Goal: Task Accomplishment & Management: Use online tool/utility

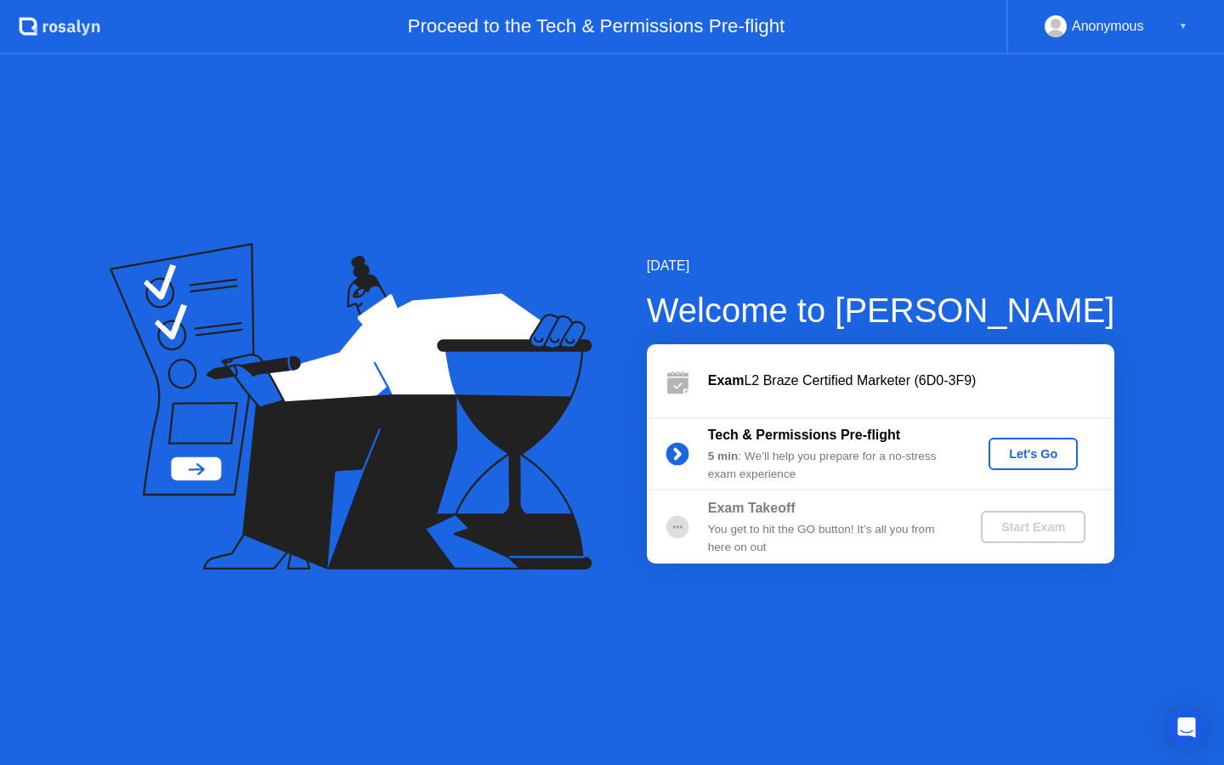
click at [1042, 449] on div "Let's Go" at bounding box center [1033, 454] width 76 height 14
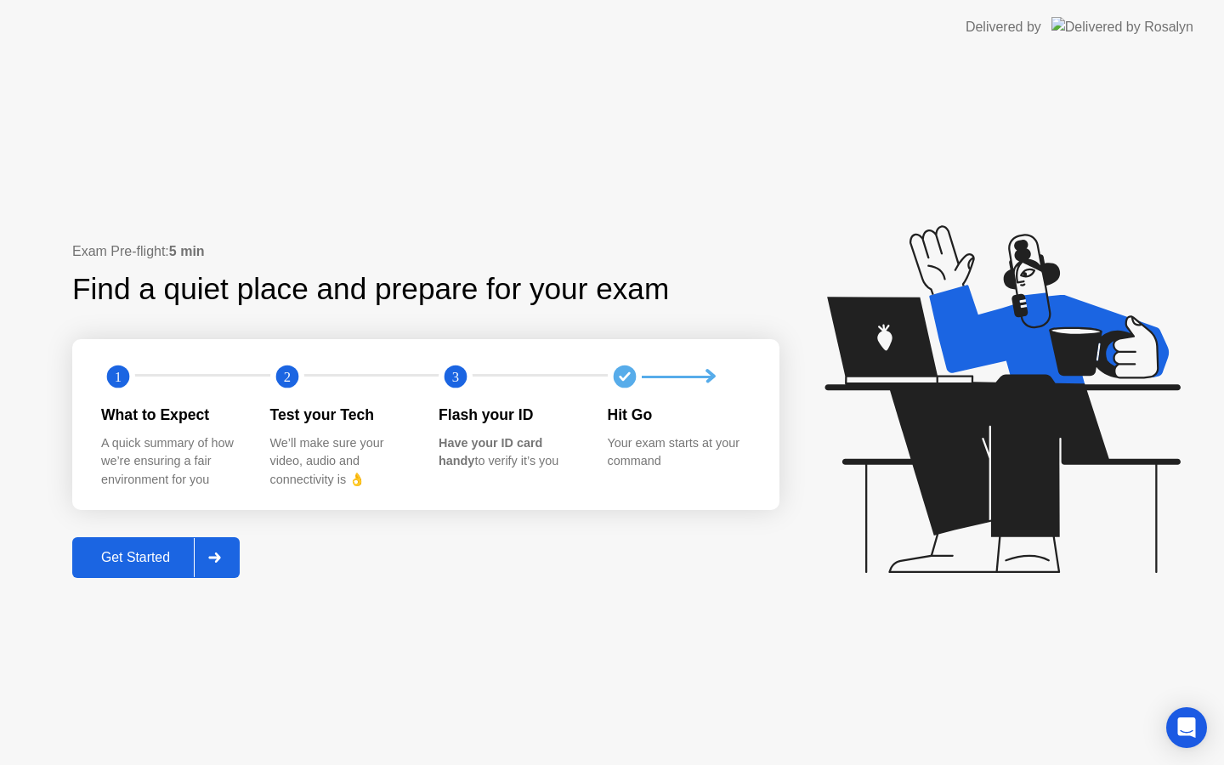
click at [122, 564] on div "Get Started" at bounding box center [135, 557] width 116 height 15
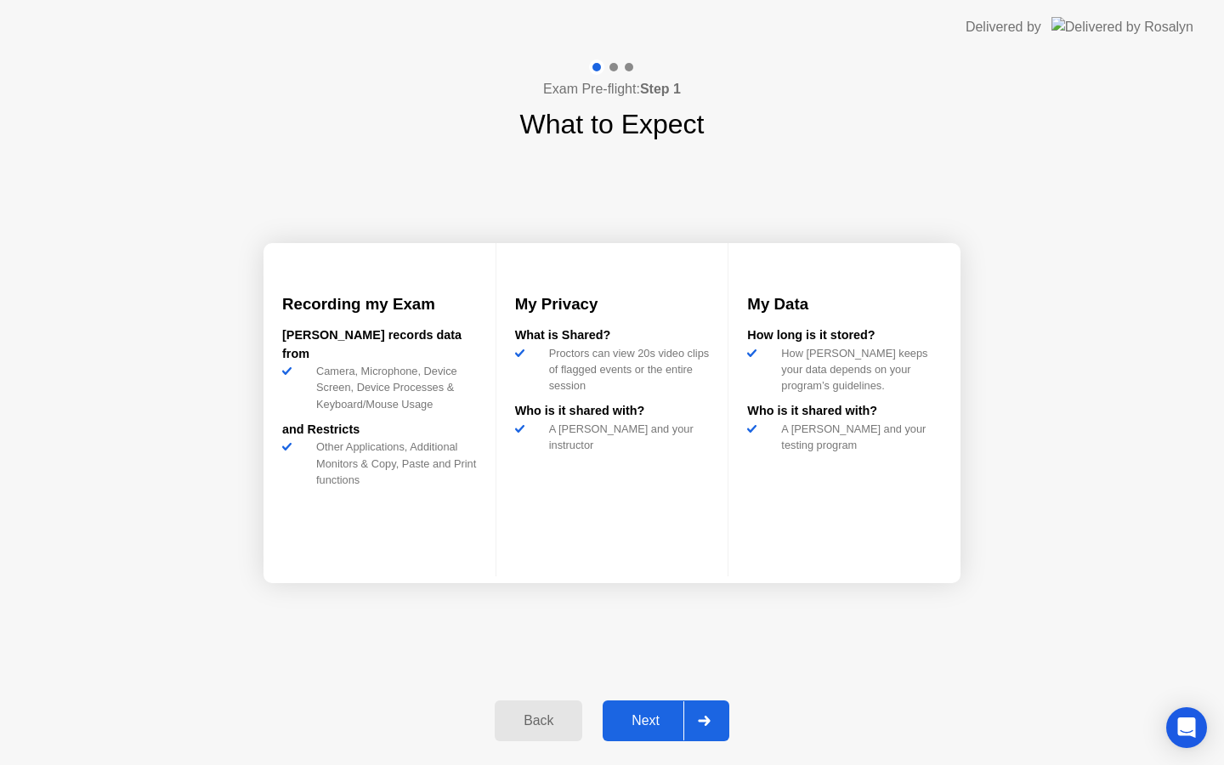
click at [656, 723] on div "Next" at bounding box center [646, 720] width 76 height 15
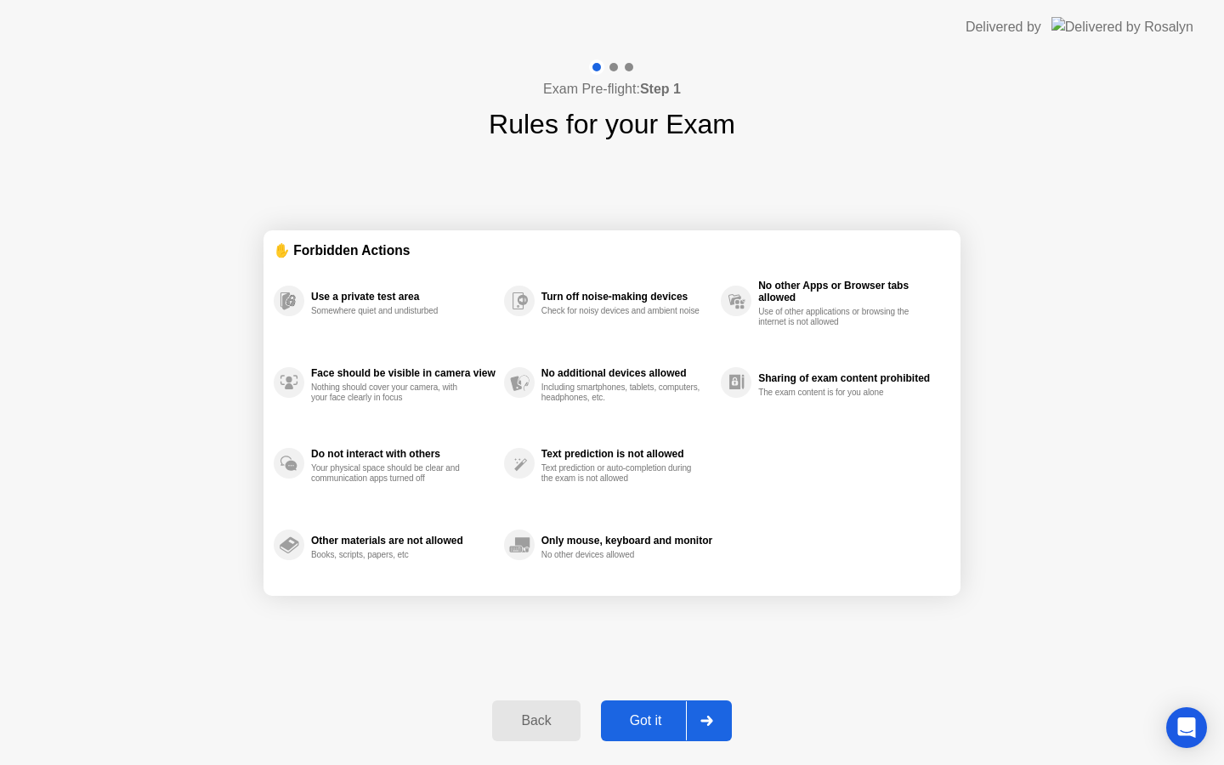
click at [654, 719] on div "Got it" at bounding box center [646, 720] width 80 height 15
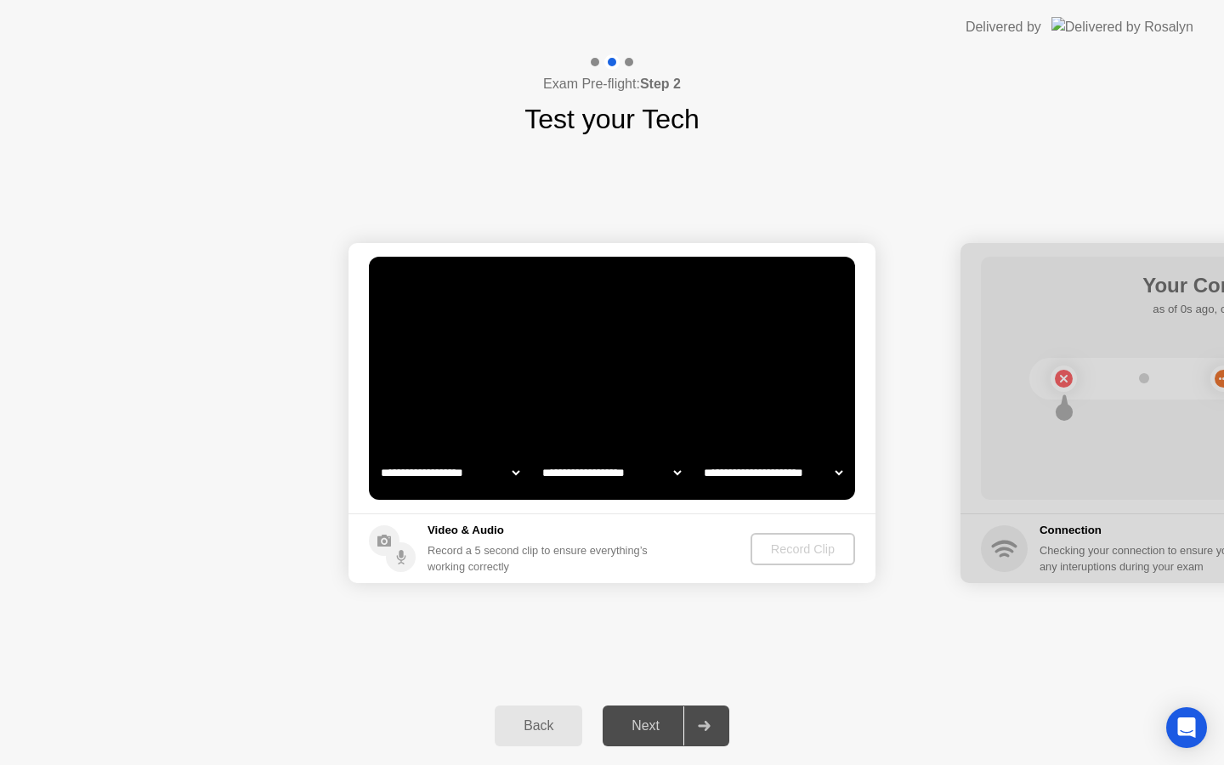
select select "**********"
select select "*******"
click at [821, 646] on div "**********" at bounding box center [612, 412] width 1224 height 547
click at [813, 542] on div "Record Clip" at bounding box center [803, 549] width 91 height 14
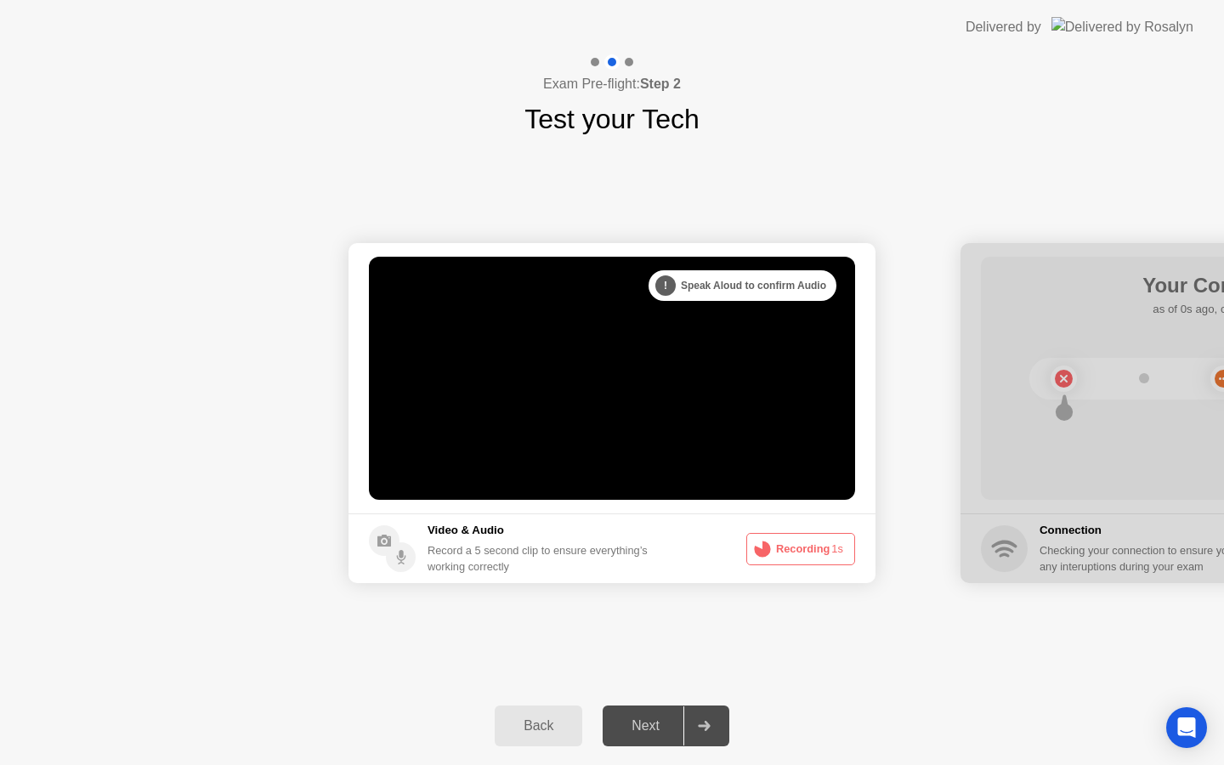
click at [809, 553] on button "Recording 1s" at bounding box center [800, 549] width 109 height 32
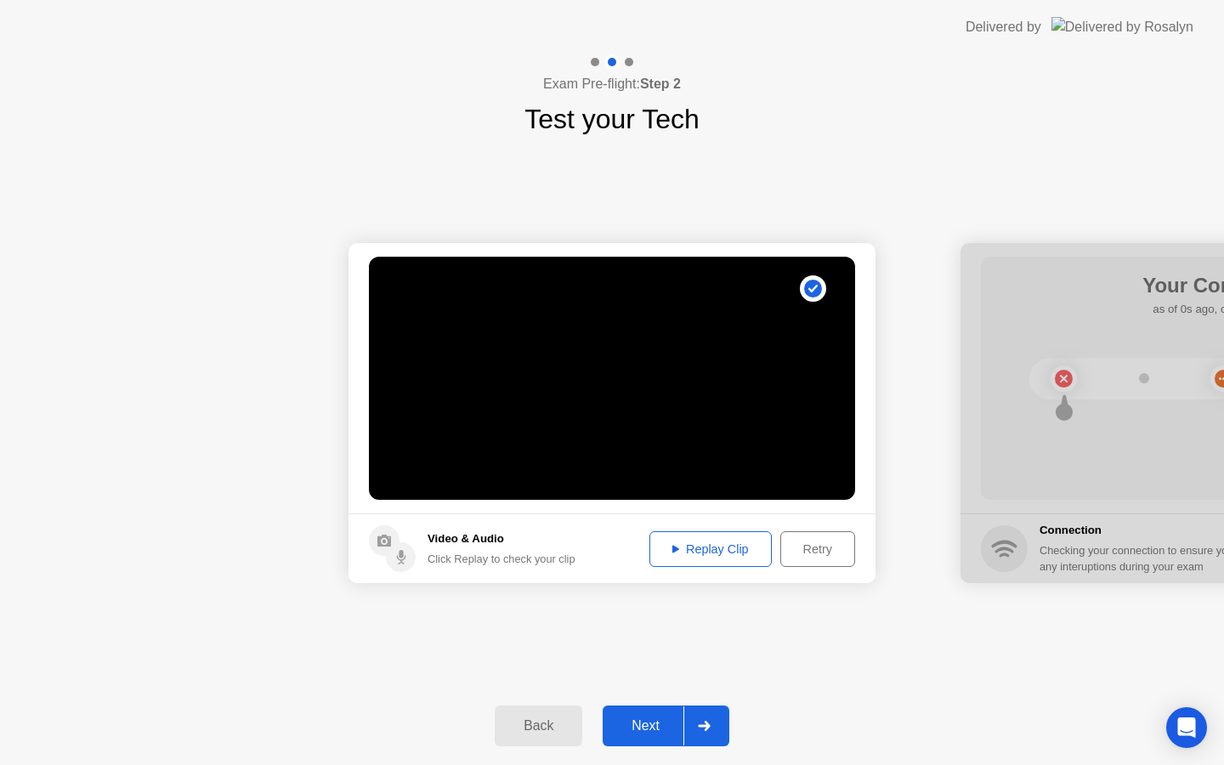
click at [706, 563] on button "Replay Clip" at bounding box center [710, 549] width 122 height 36
click at [631, 718] on div "Next" at bounding box center [646, 725] width 76 height 15
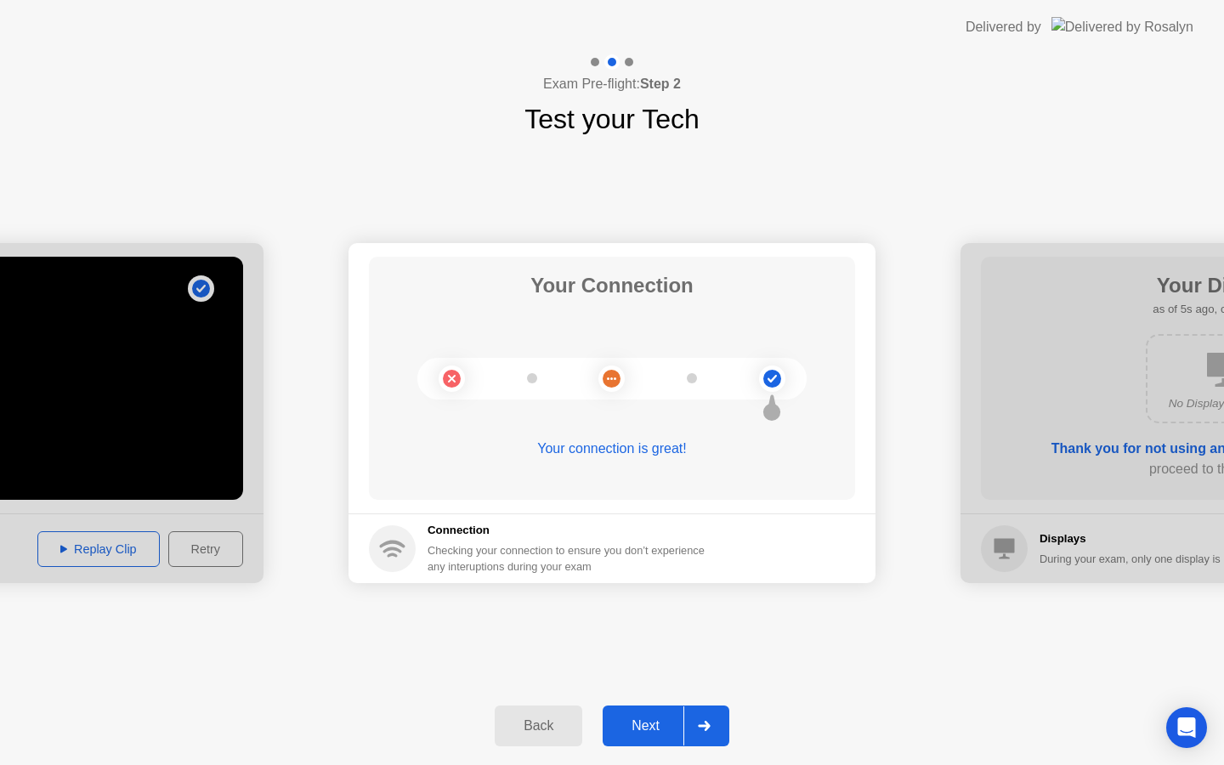
click at [634, 737] on button "Next" at bounding box center [666, 726] width 127 height 41
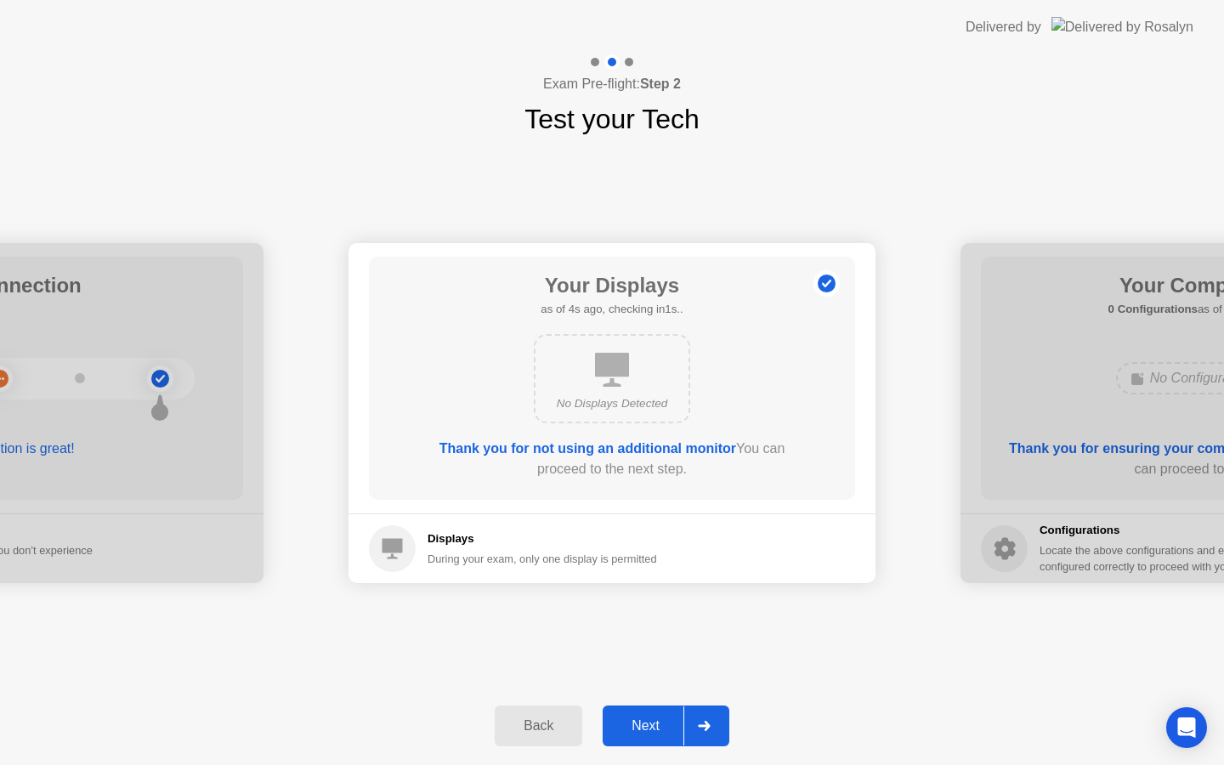
click at [638, 733] on div "Next" at bounding box center [646, 725] width 76 height 15
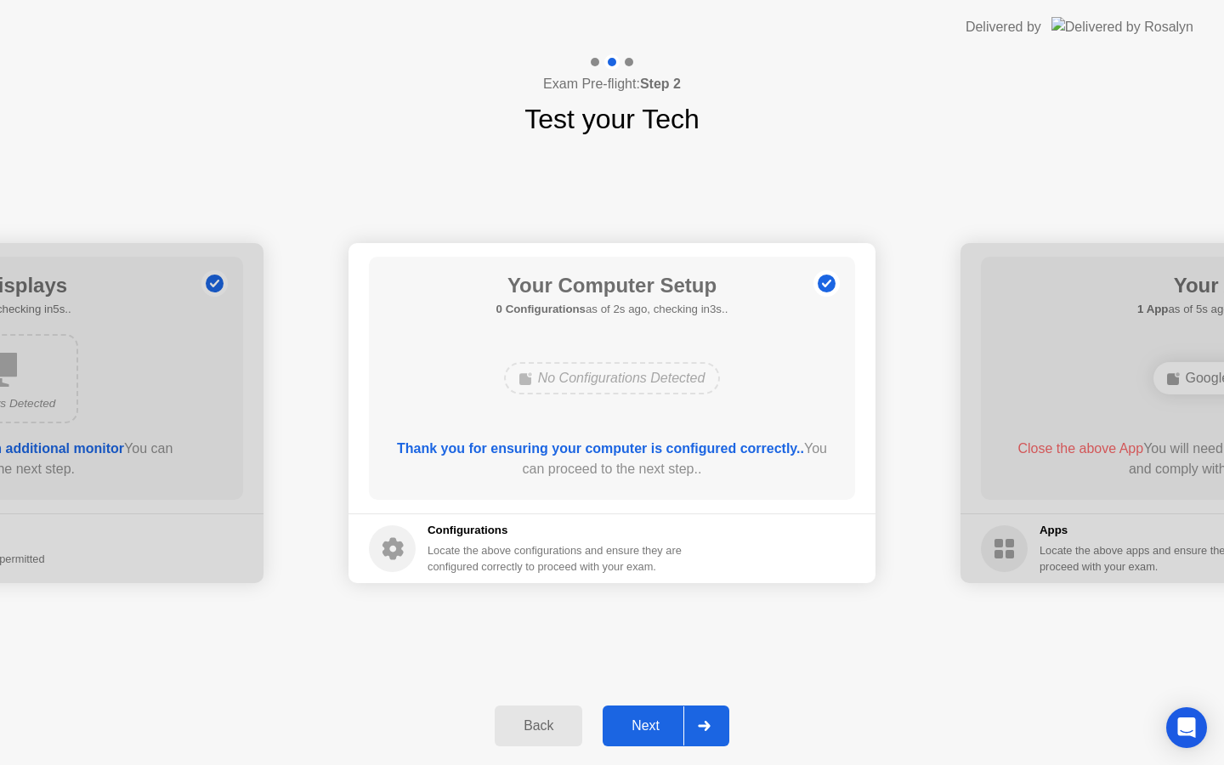
click at [638, 733] on div "Next" at bounding box center [646, 725] width 76 height 15
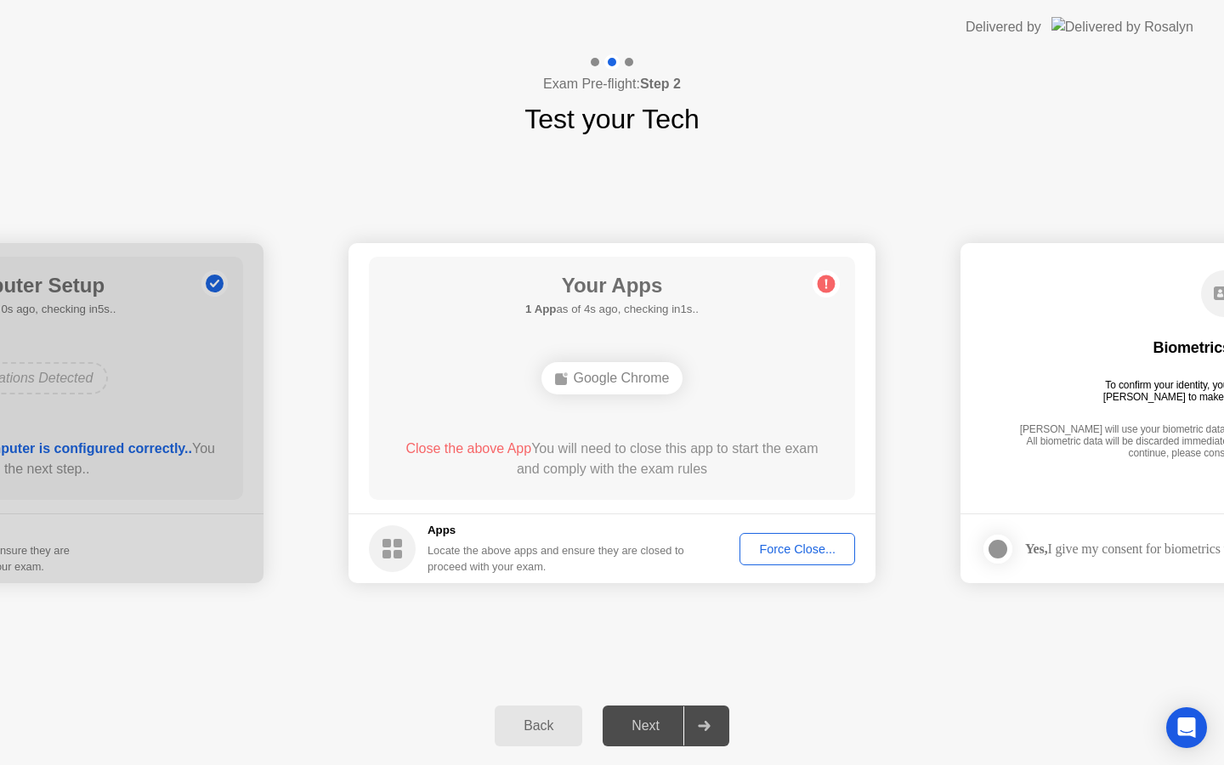
click at [797, 547] on div "Force Close..." at bounding box center [798, 549] width 104 height 14
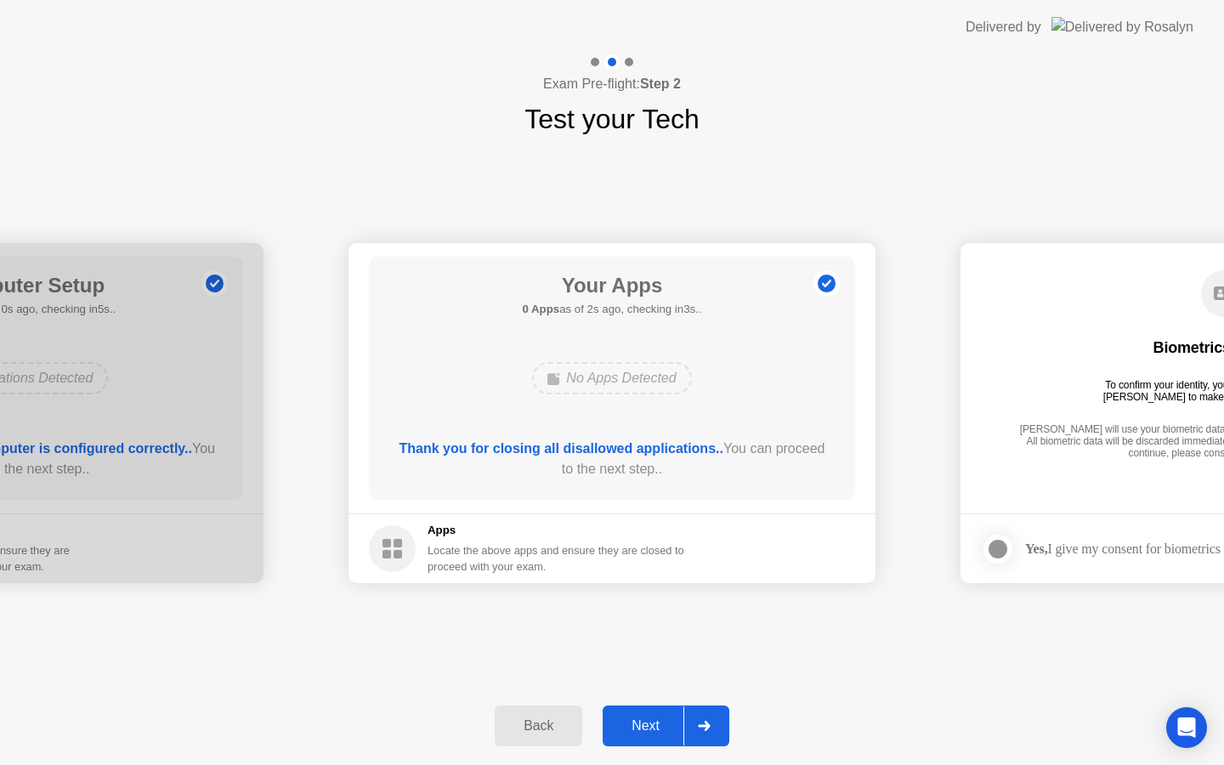
click at [674, 732] on div "Next" at bounding box center [646, 725] width 76 height 15
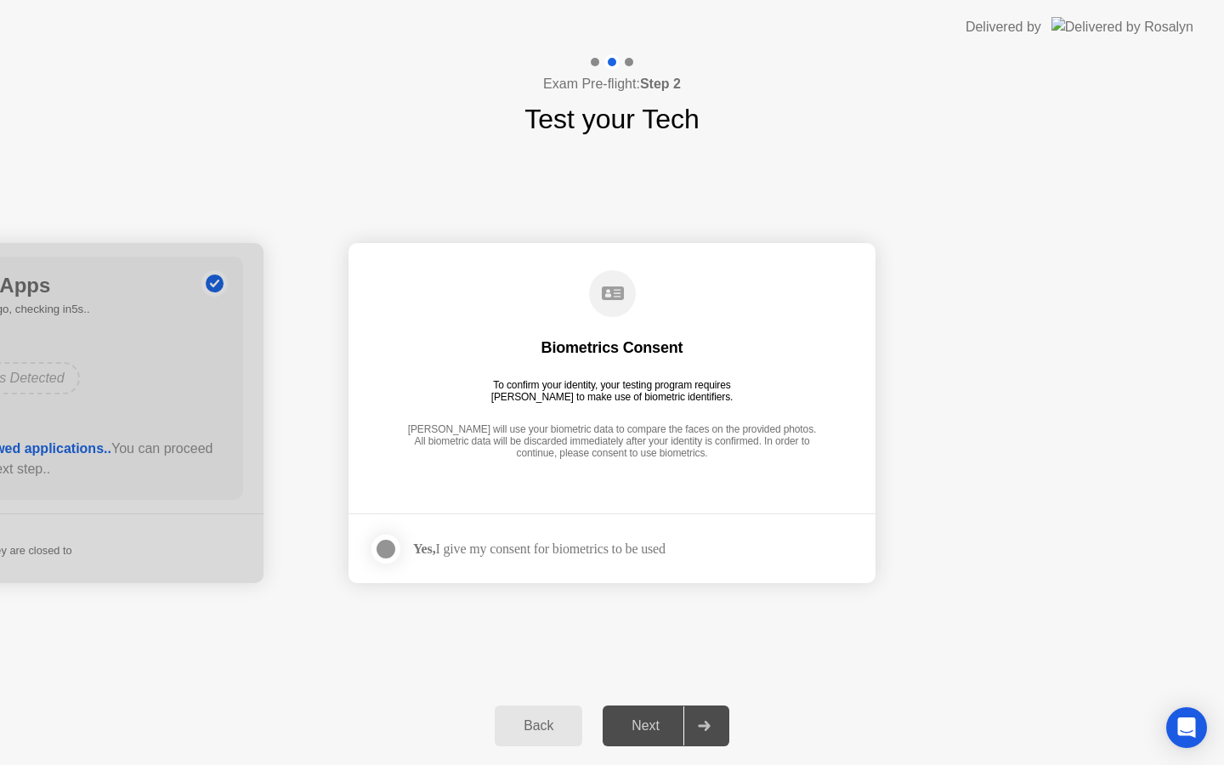
click at [383, 550] on div at bounding box center [386, 549] width 20 height 20
click at [653, 734] on div "Next" at bounding box center [646, 725] width 76 height 15
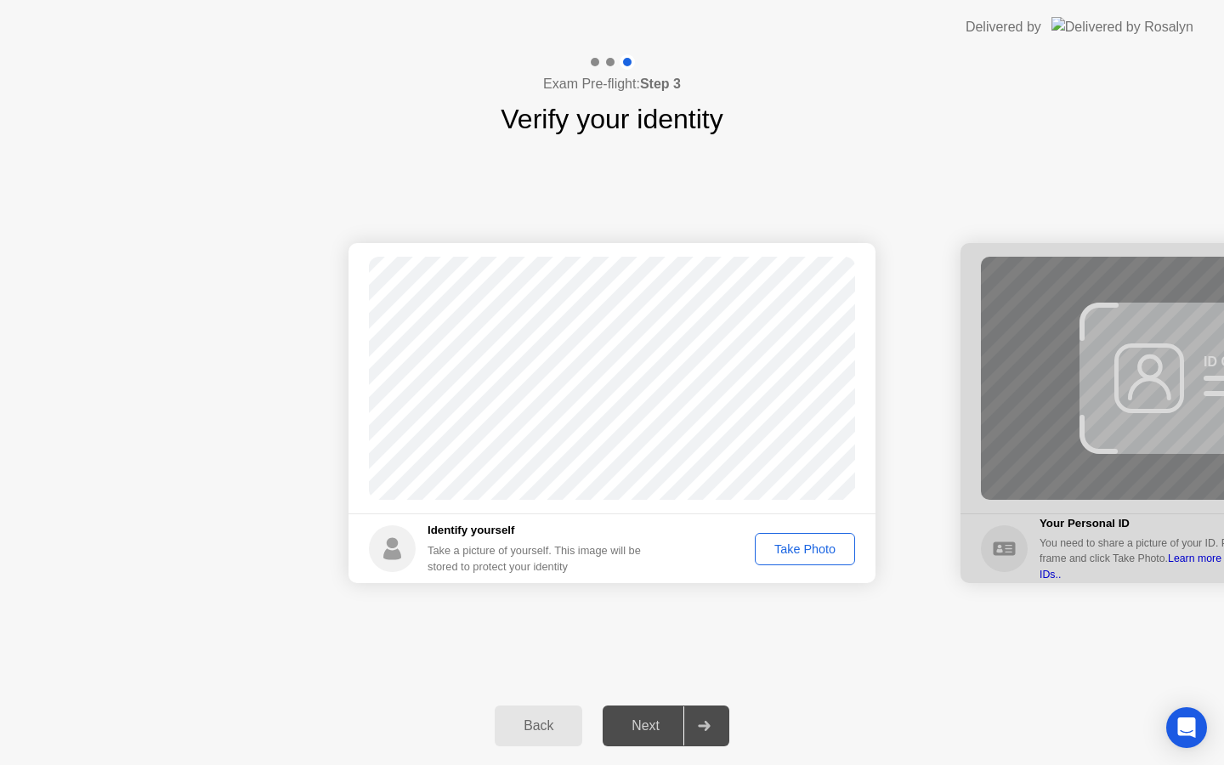
click at [824, 552] on div "Take Photo" at bounding box center [805, 549] width 88 height 14
click at [648, 719] on div "Next" at bounding box center [646, 725] width 76 height 15
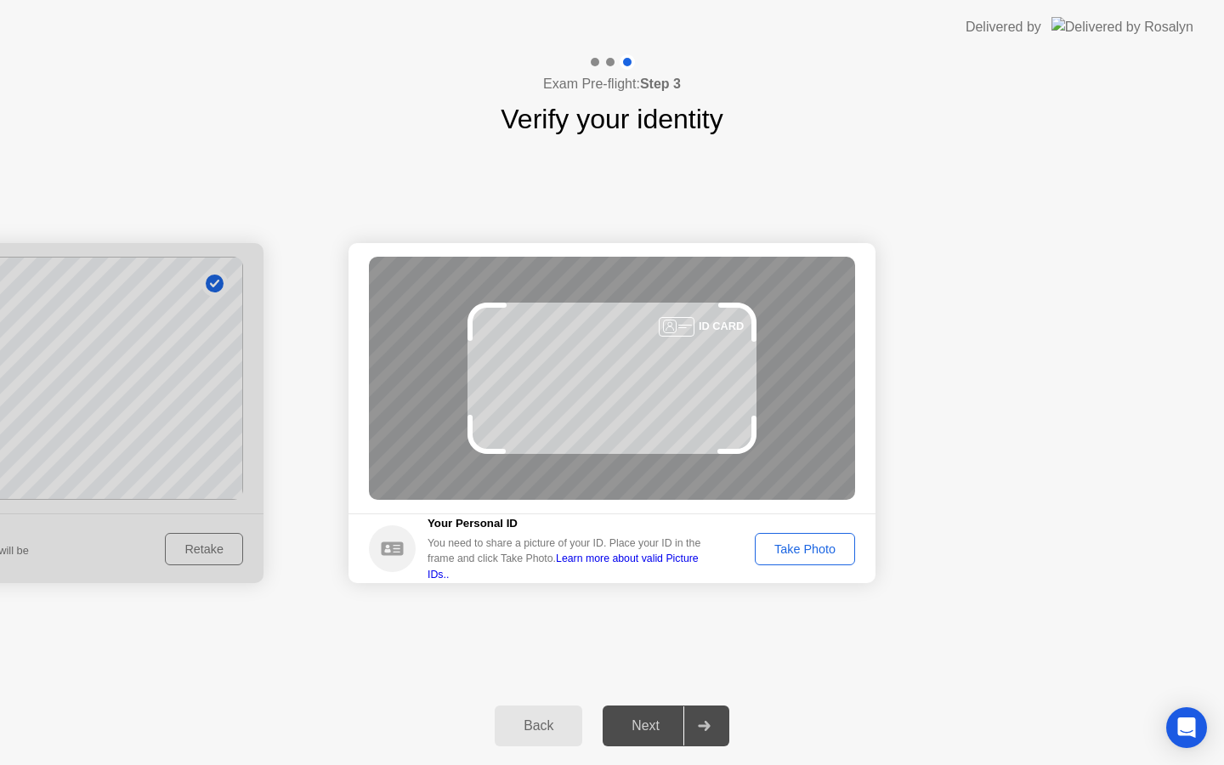
click at [819, 546] on div "Take Photo" at bounding box center [805, 549] width 88 height 14
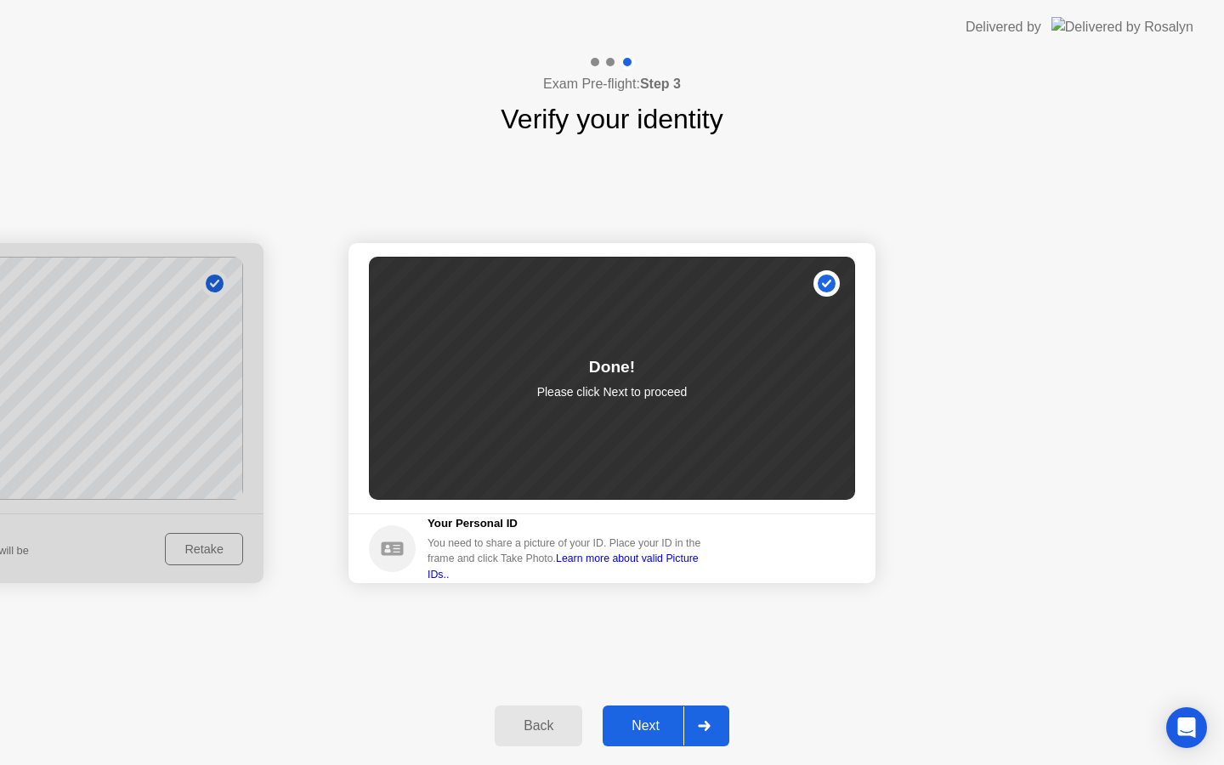
click at [657, 728] on div "Next" at bounding box center [646, 725] width 76 height 15
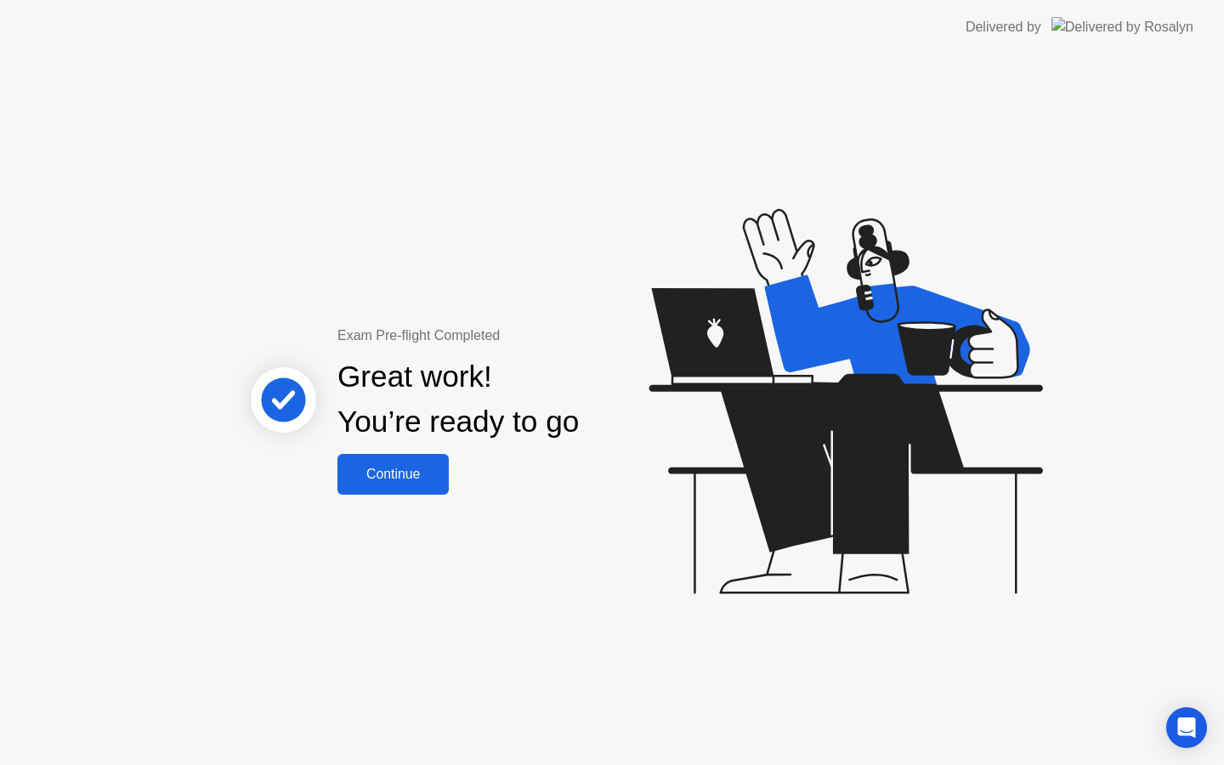
click at [428, 491] on button "Continue" at bounding box center [392, 474] width 111 height 41
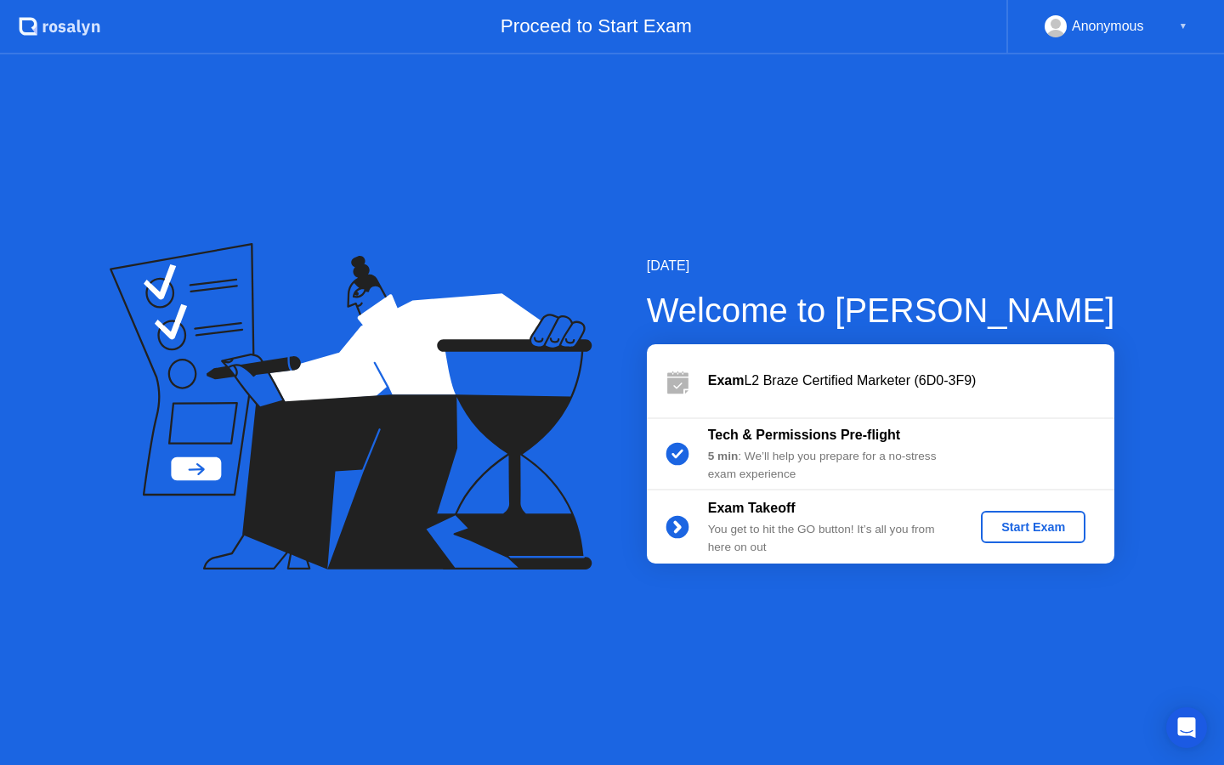
click at [1064, 532] on div "Start Exam" at bounding box center [1033, 527] width 91 height 14
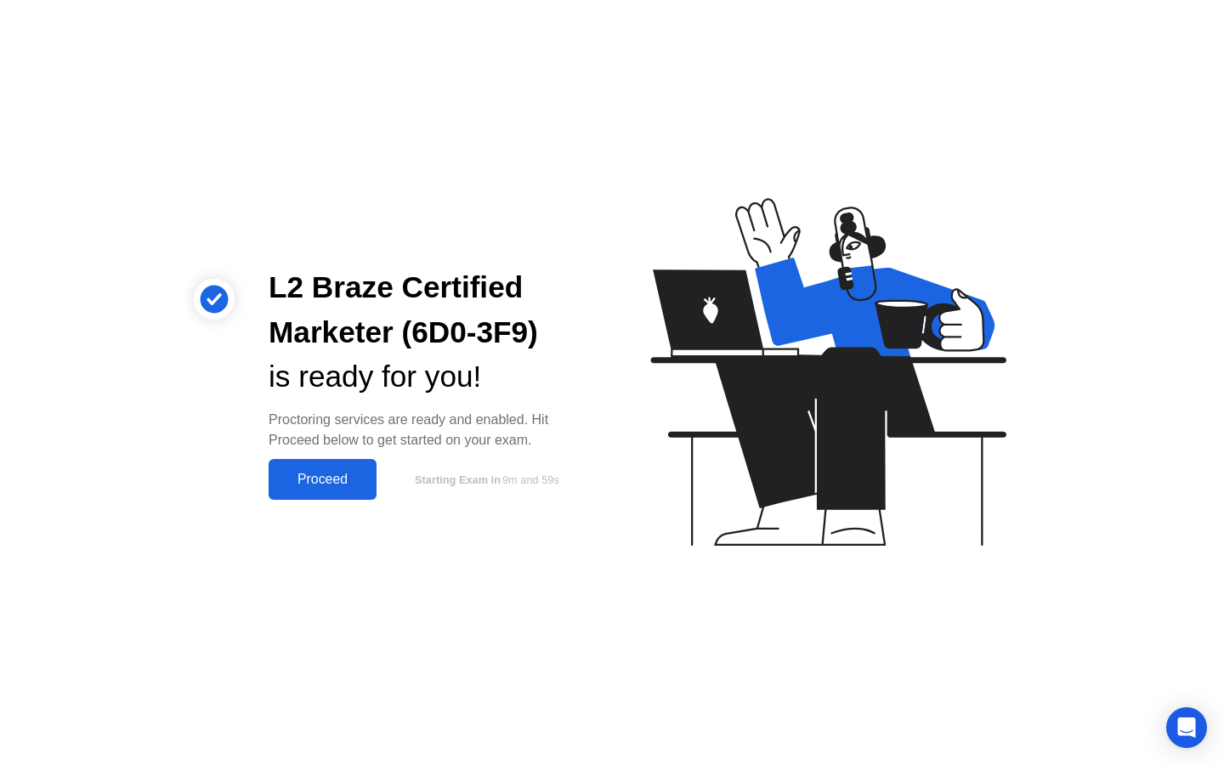
click at [331, 492] on button "Proceed" at bounding box center [323, 479] width 108 height 41
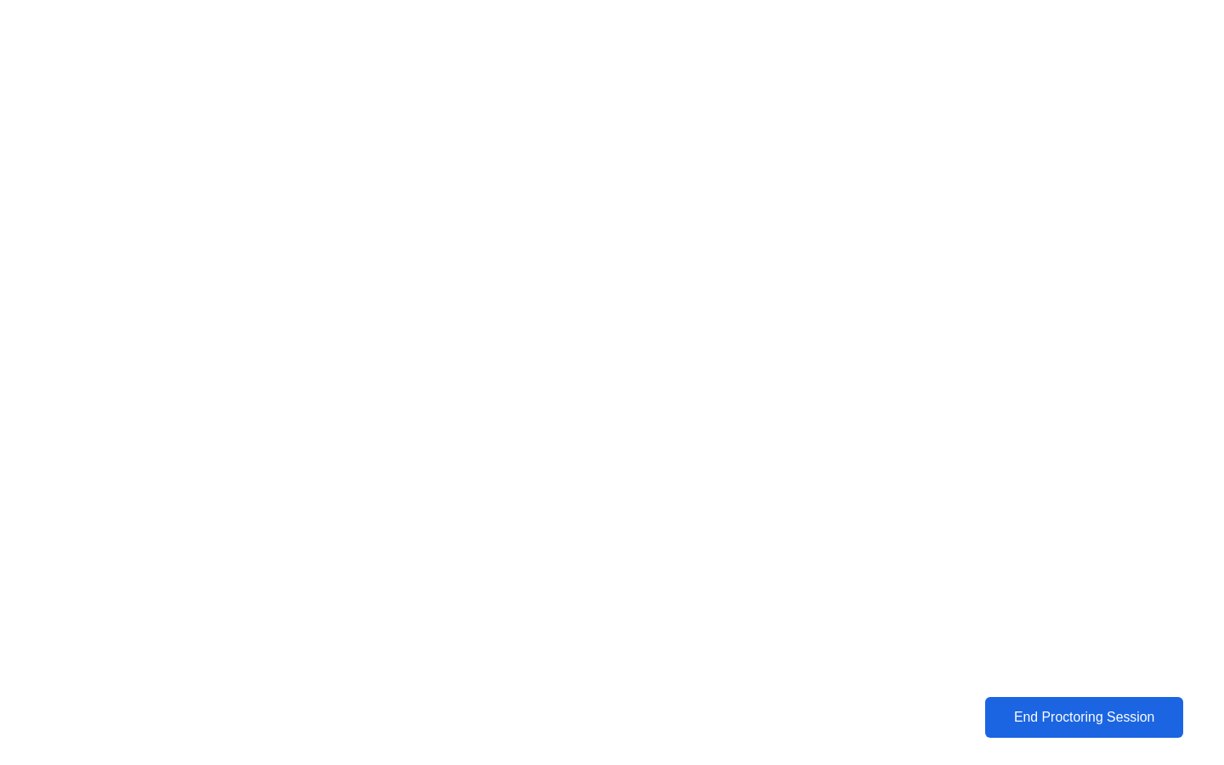
click at [1065, 715] on div "End Proctoring Session" at bounding box center [1084, 718] width 194 height 16
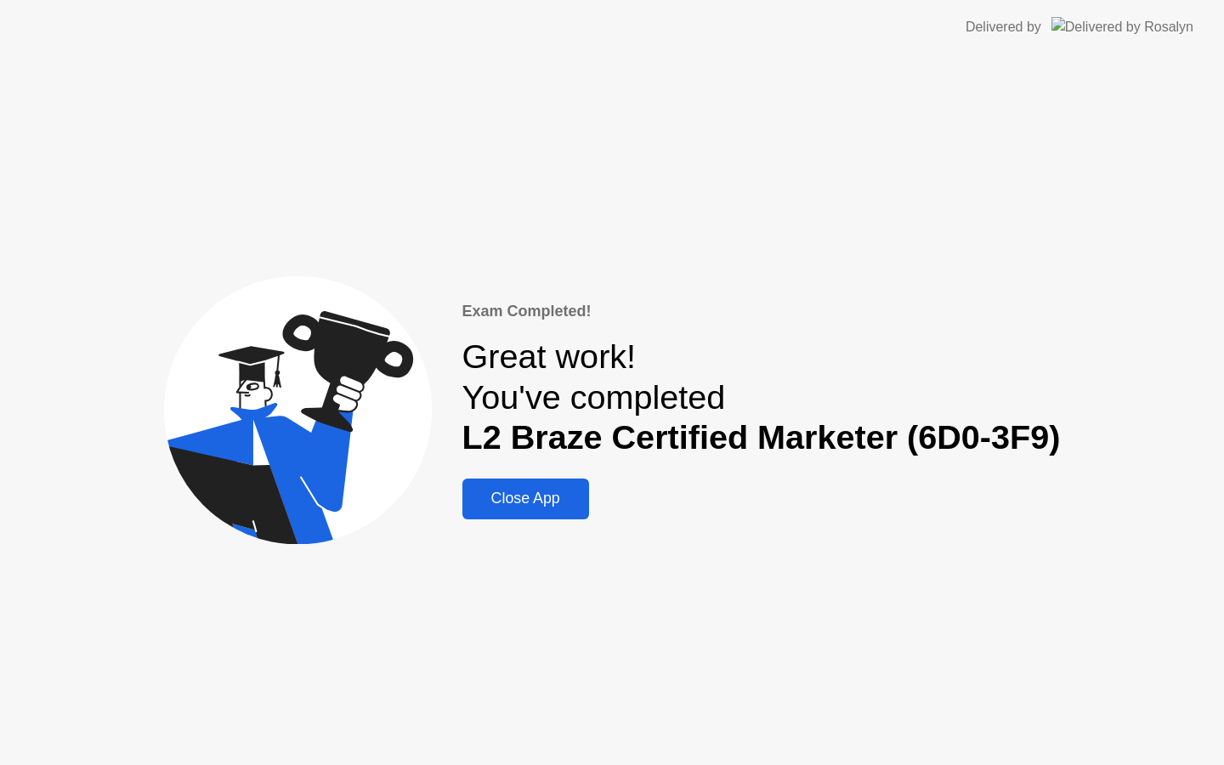
click at [519, 511] on button "Close App" at bounding box center [525, 499] width 127 height 41
